Goal: Check status: Check status

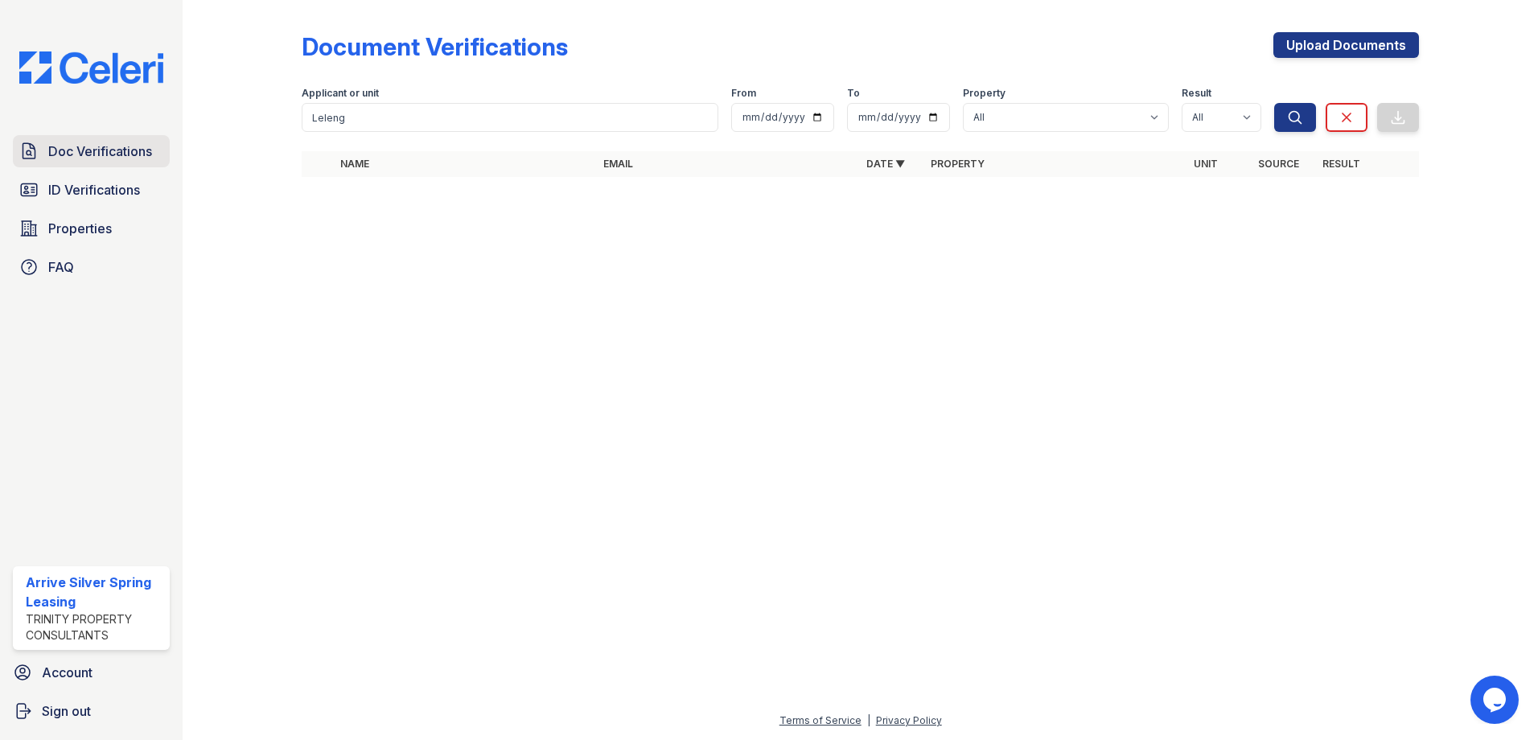
click at [91, 153] on span "Doc Verifications" at bounding box center [100, 151] width 104 height 19
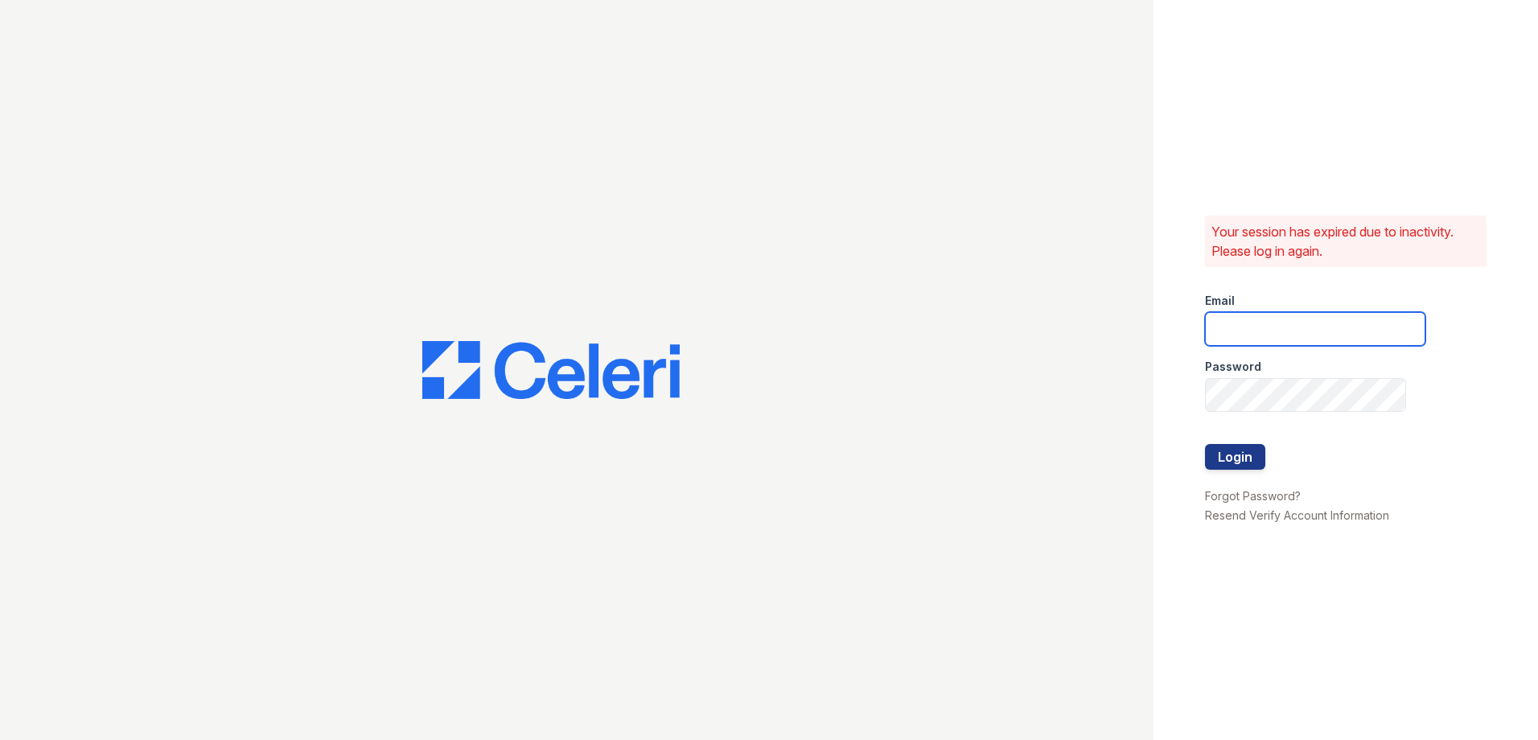
type input "Arrivesilverspring@trinity-pm.com"
click at [1232, 454] on button "Login" at bounding box center [1235, 457] width 60 height 26
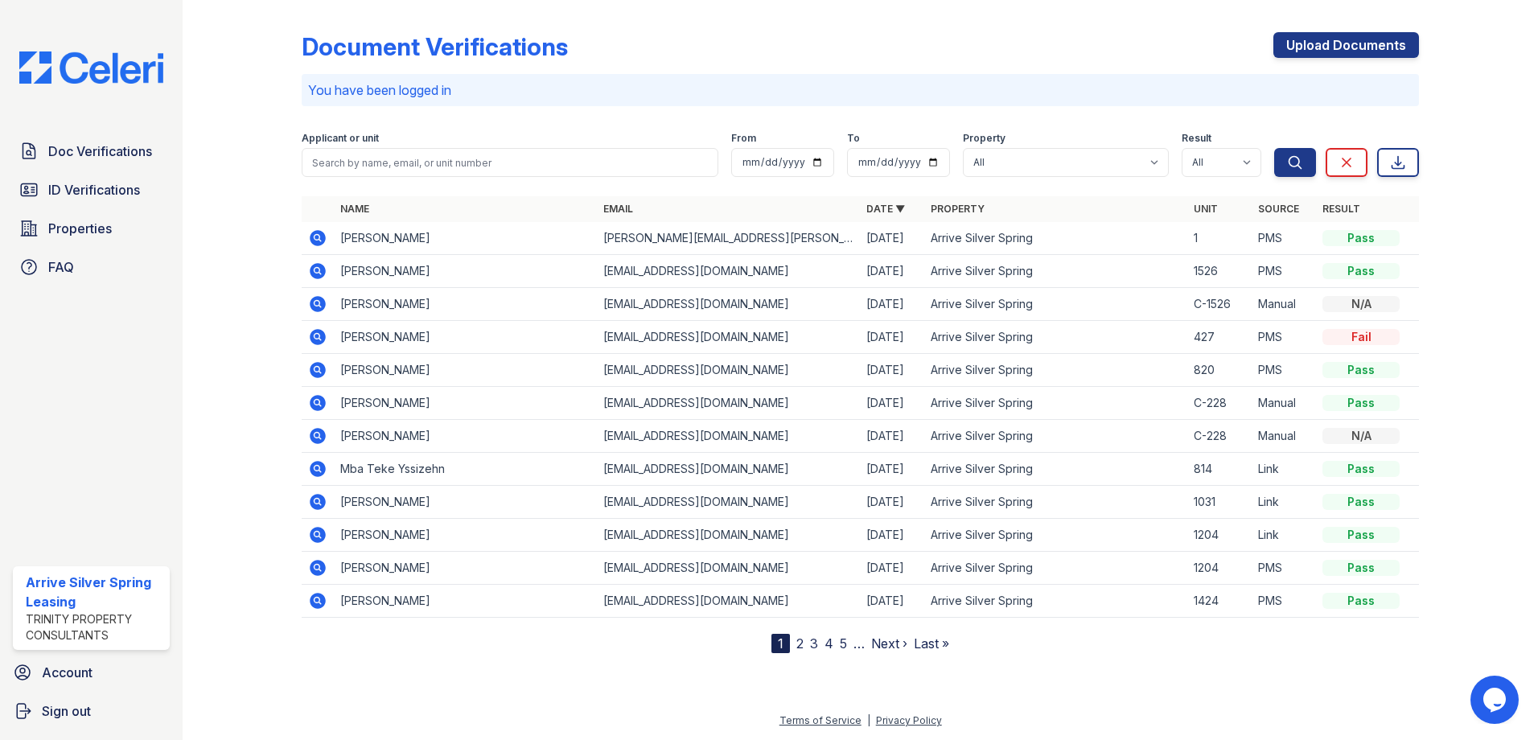
click at [319, 238] on icon at bounding box center [317, 238] width 19 height 19
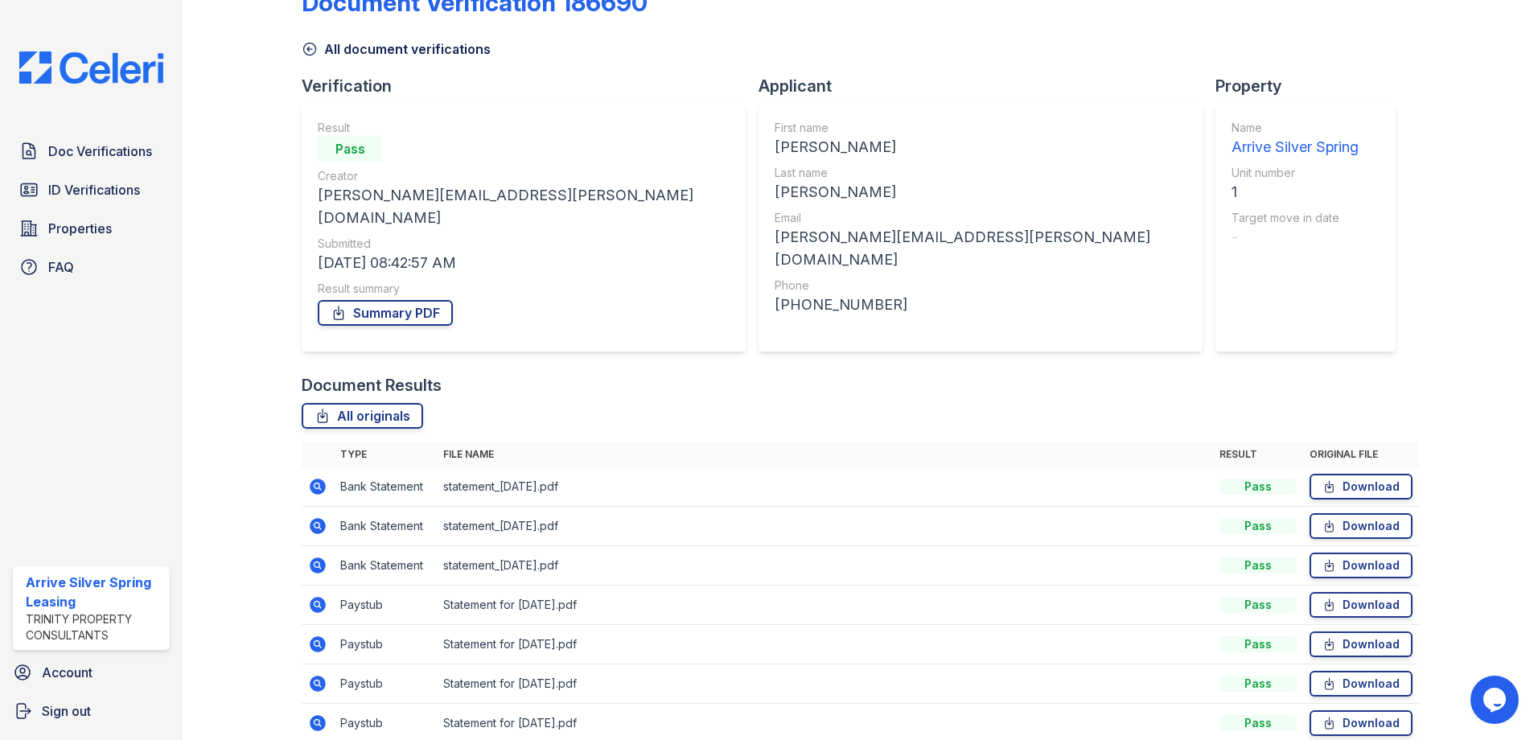
scroll to position [15, 0]
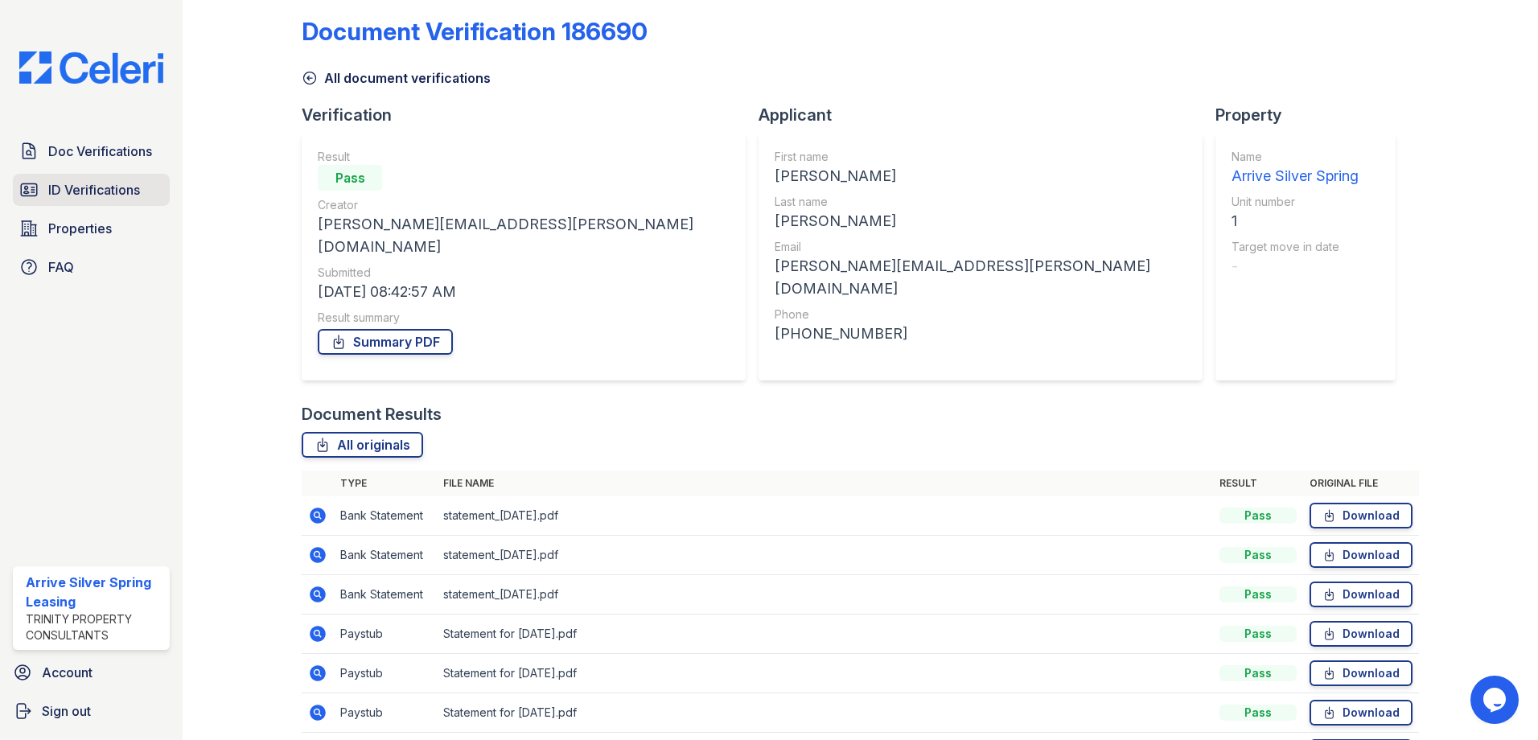
click at [101, 191] on span "ID Verifications" at bounding box center [94, 189] width 92 height 19
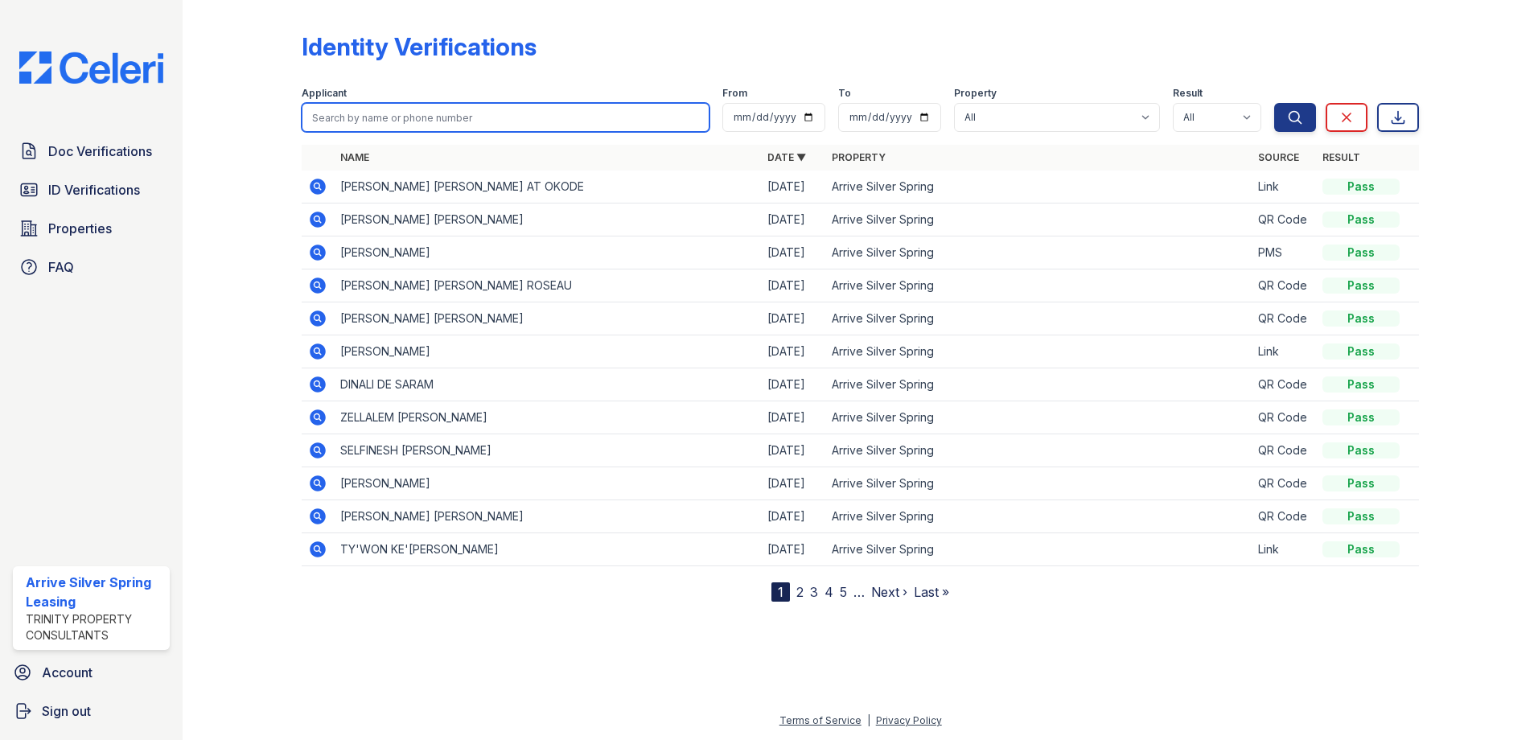
click at [387, 113] on input "search" at bounding box center [506, 117] width 408 height 29
type input "MCEwen"
click at [1274, 103] on button "Search" at bounding box center [1295, 117] width 42 height 29
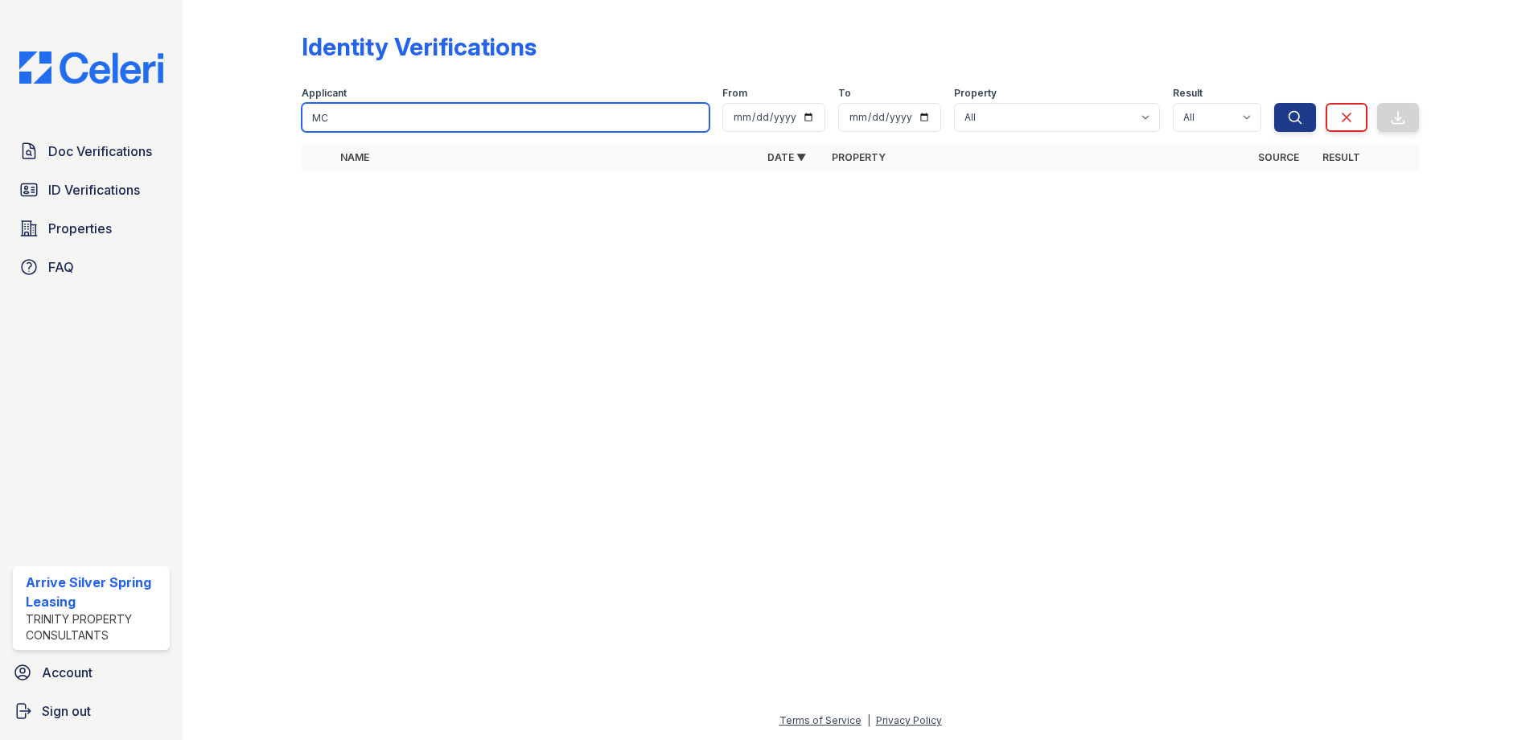
type input "M"
type input "DeAndre"
click at [1274, 103] on button "Search" at bounding box center [1295, 117] width 42 height 29
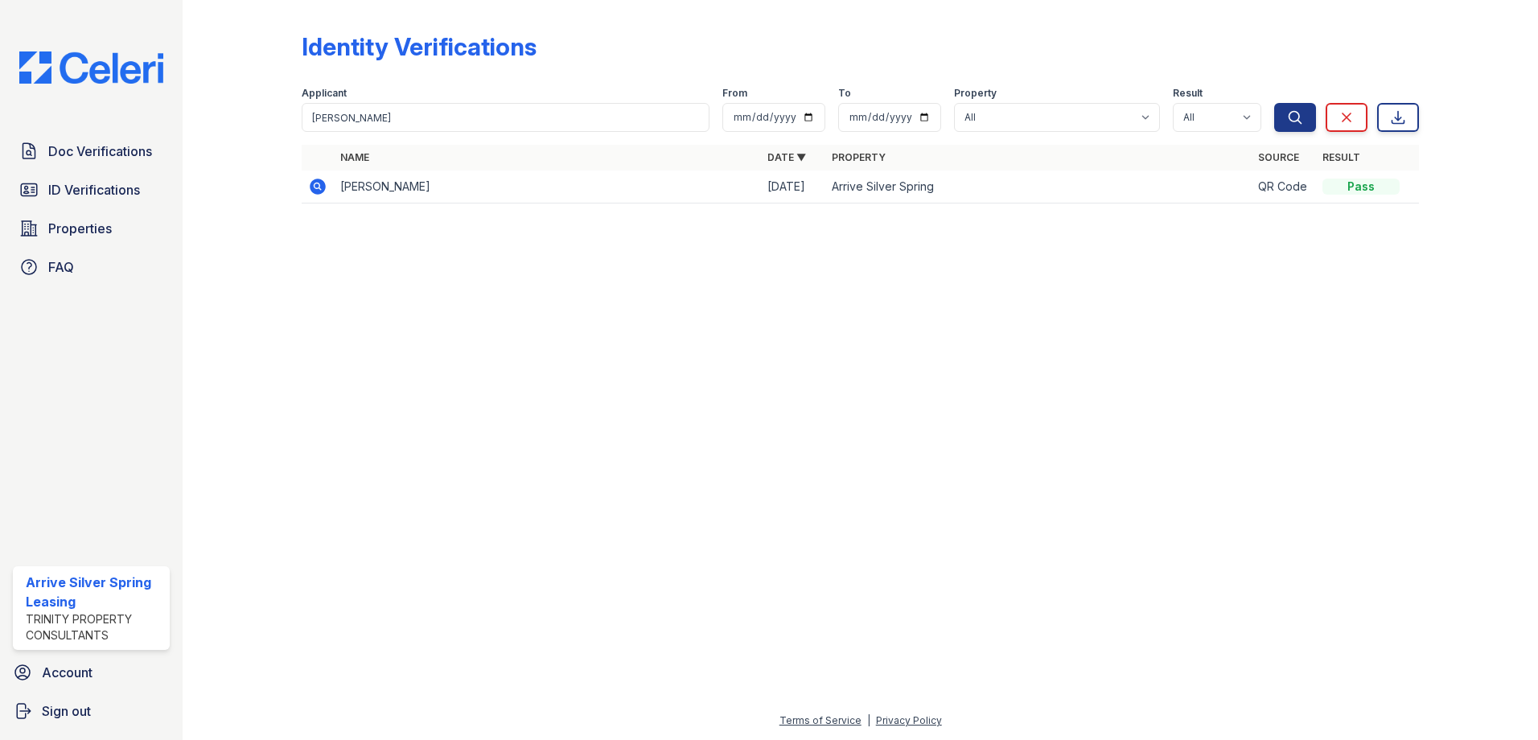
click at [316, 183] on icon at bounding box center [317, 186] width 19 height 19
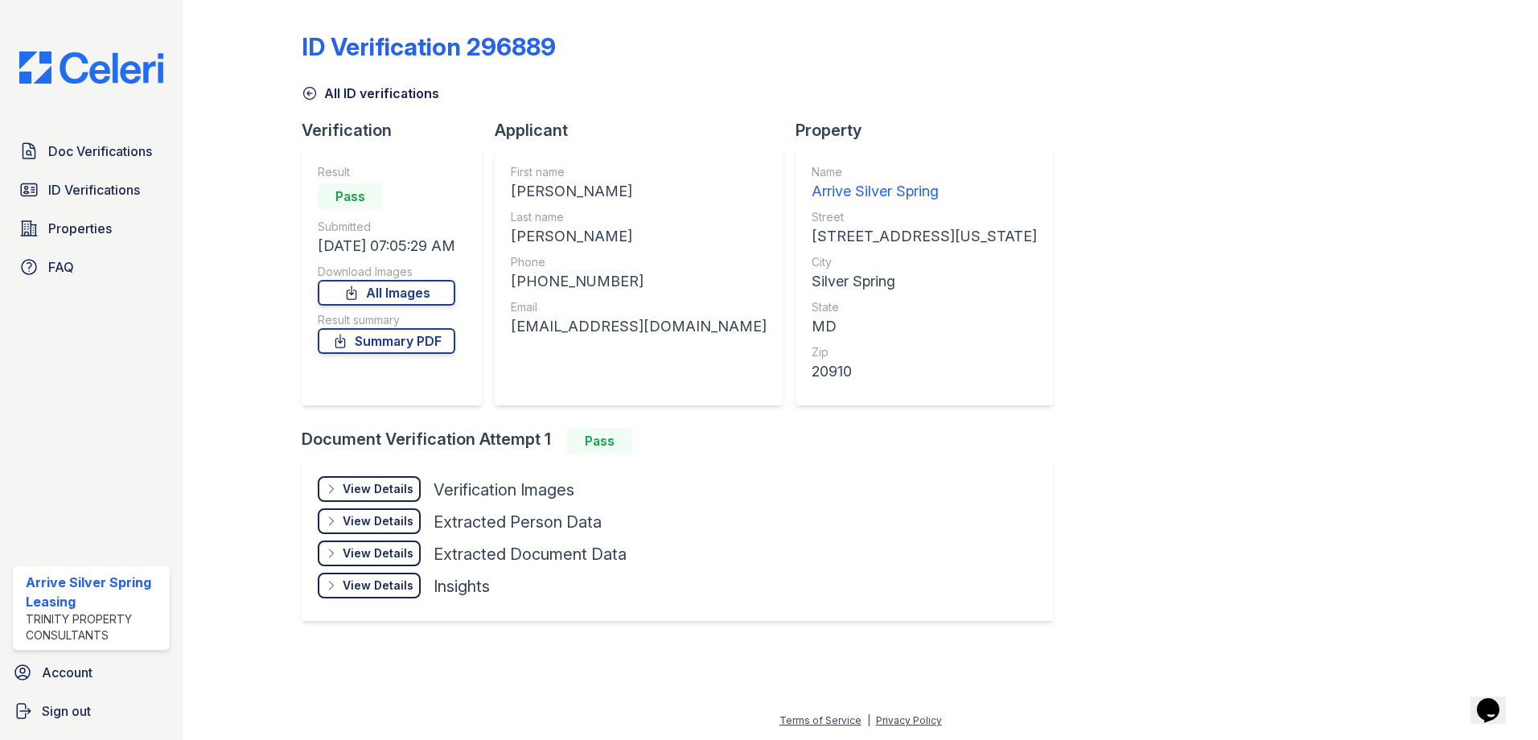
click at [356, 488] on div "View Details" at bounding box center [378, 489] width 71 height 16
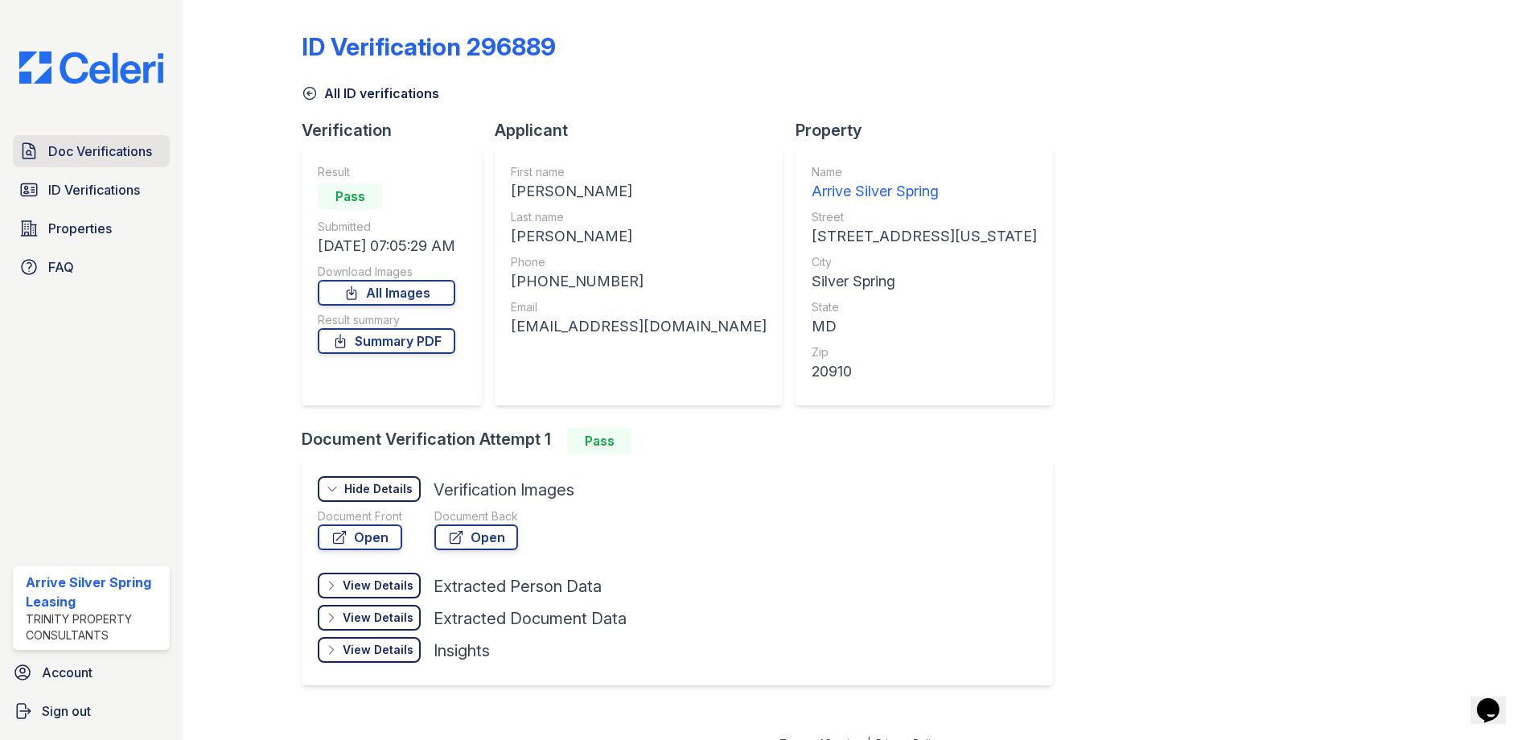
click at [116, 146] on span "Doc Verifications" at bounding box center [100, 151] width 104 height 19
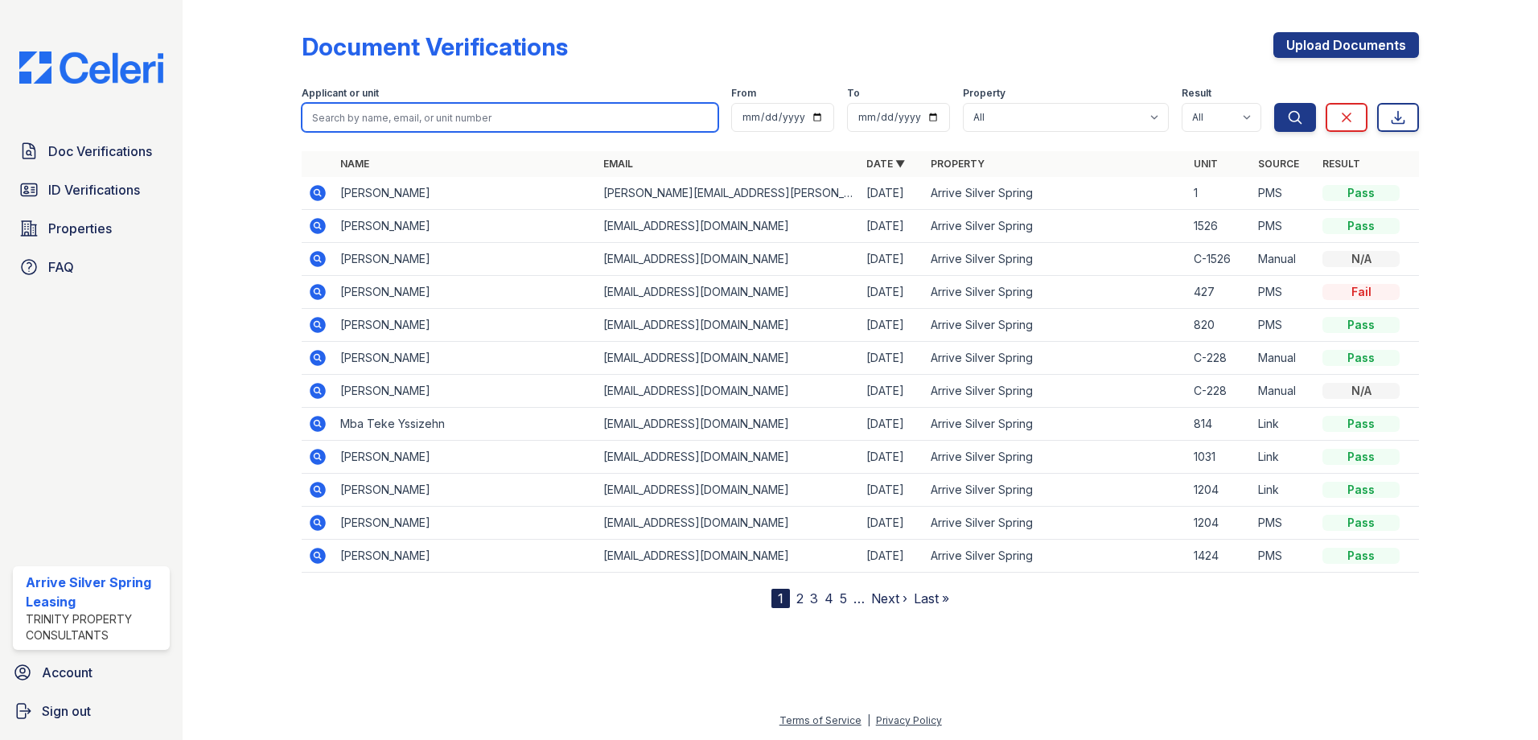
click at [440, 111] on input "search" at bounding box center [510, 117] width 417 height 29
type input "[PERSON_NAME]"
click at [1274, 103] on button "Search" at bounding box center [1295, 117] width 42 height 29
